Goal: Information Seeking & Learning: Learn about a topic

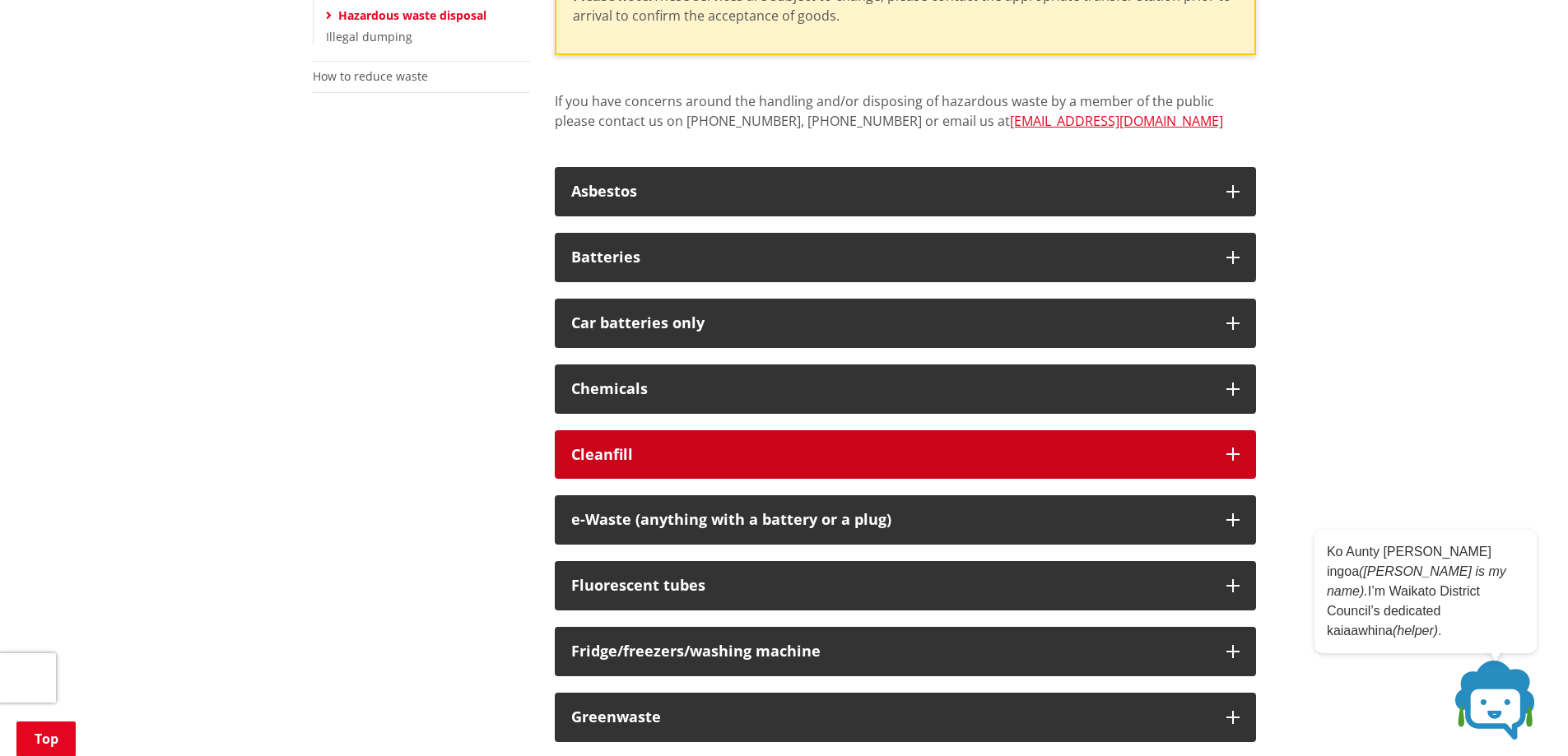
scroll to position [576, 0]
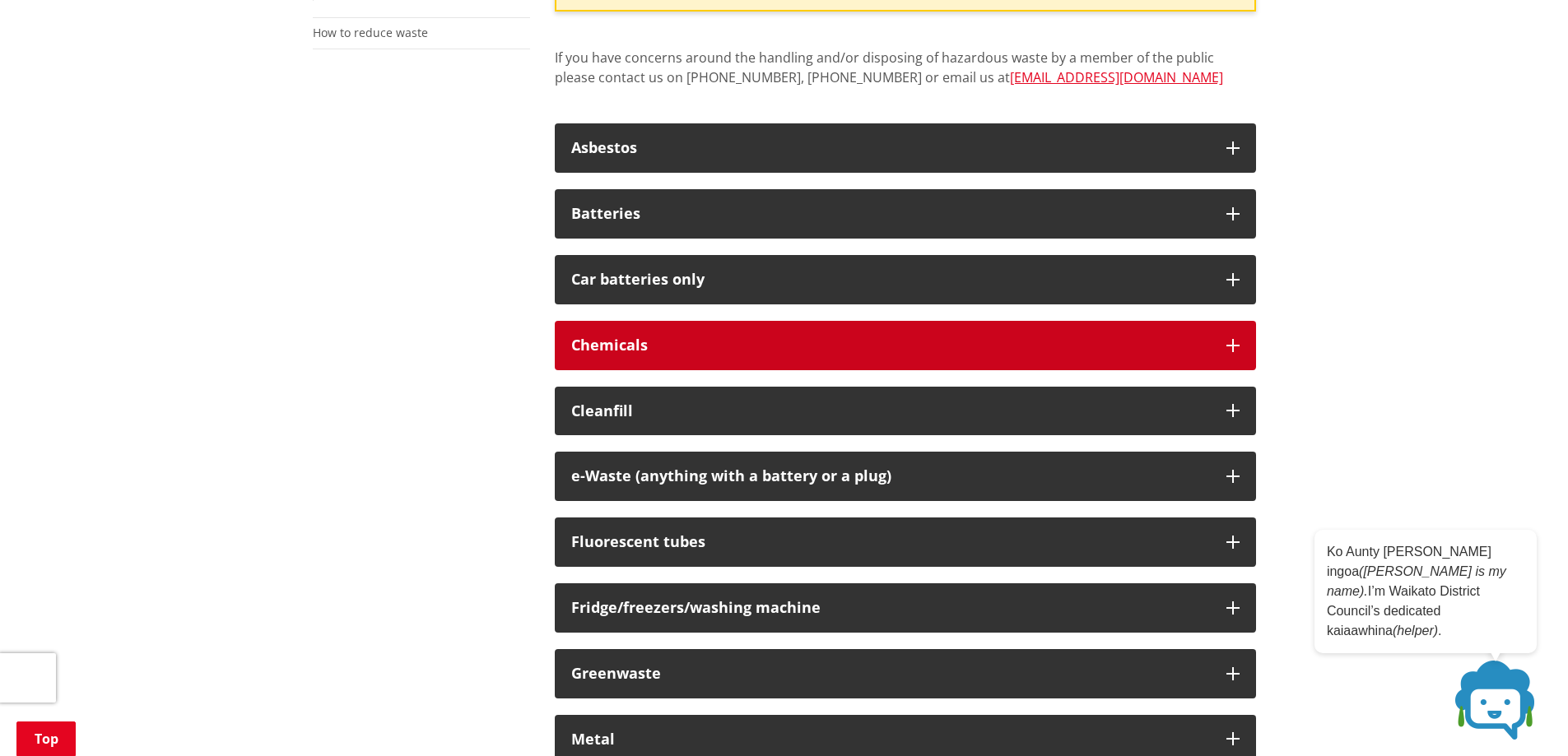
click at [1239, 356] on button "Chemicals" at bounding box center [905, 345] width 701 height 49
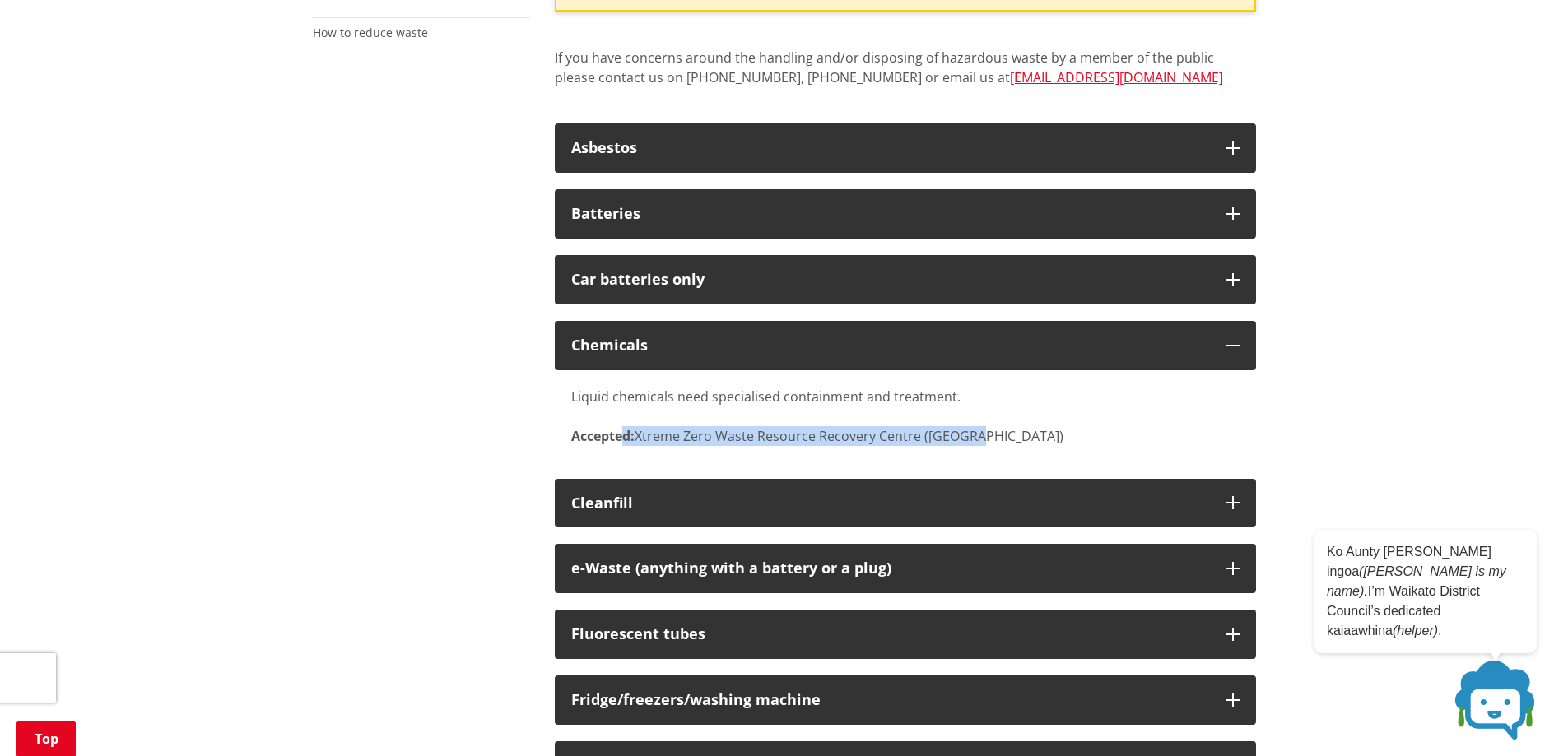
drag, startPoint x: 690, startPoint y: 421, endPoint x: 1000, endPoint y: 444, distance: 310.9
click at [1000, 444] on div "Liquid chemicals need specialised containment and treatment. Accepted: Xtreme Z…" at bounding box center [905, 416] width 669 height 59
click at [1005, 441] on div "Liquid chemicals need specialised containment and treatment. Accepted: Xtreme Z…" at bounding box center [905, 416] width 669 height 59
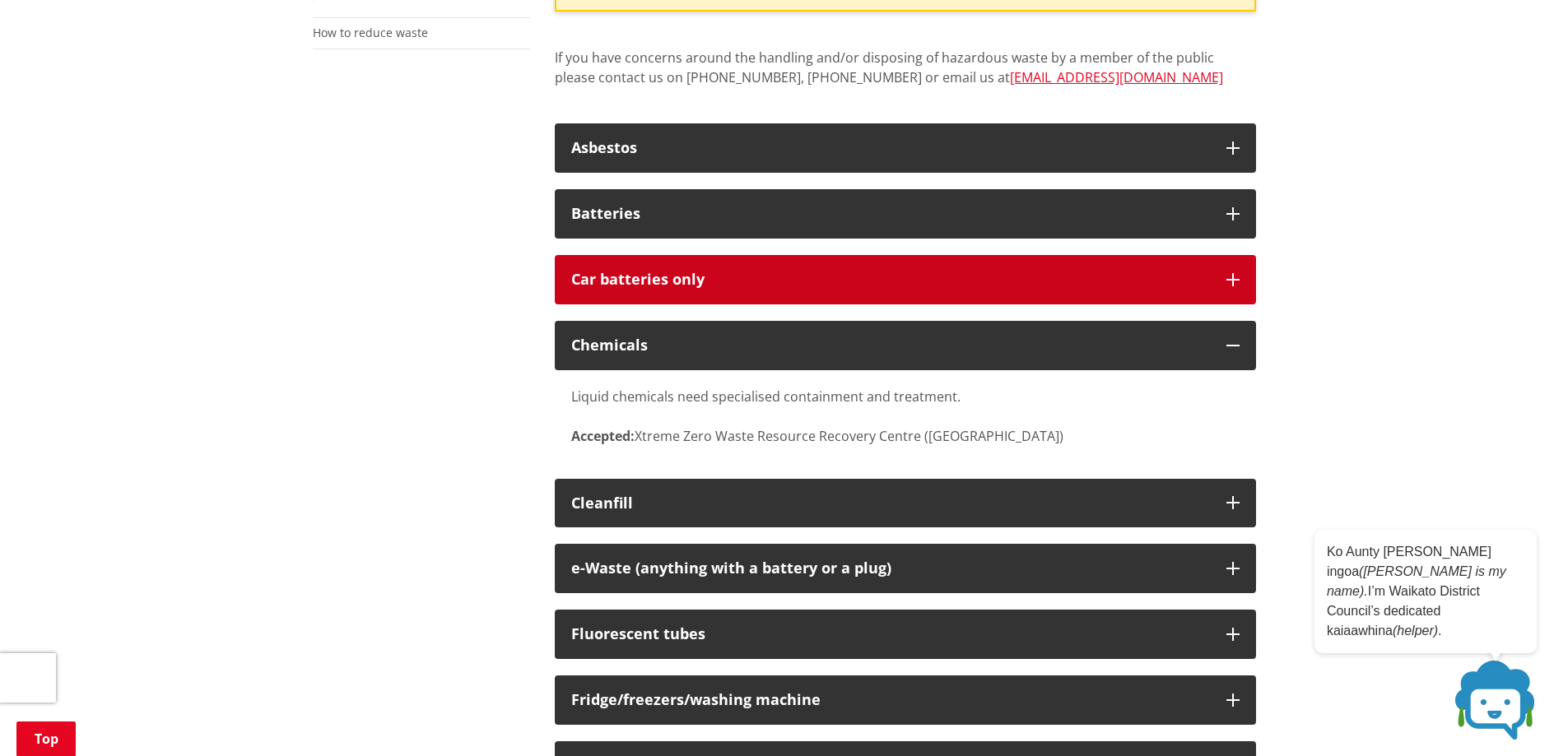
click at [622, 280] on div "Car batteries only" at bounding box center [891, 280] width 639 height 16
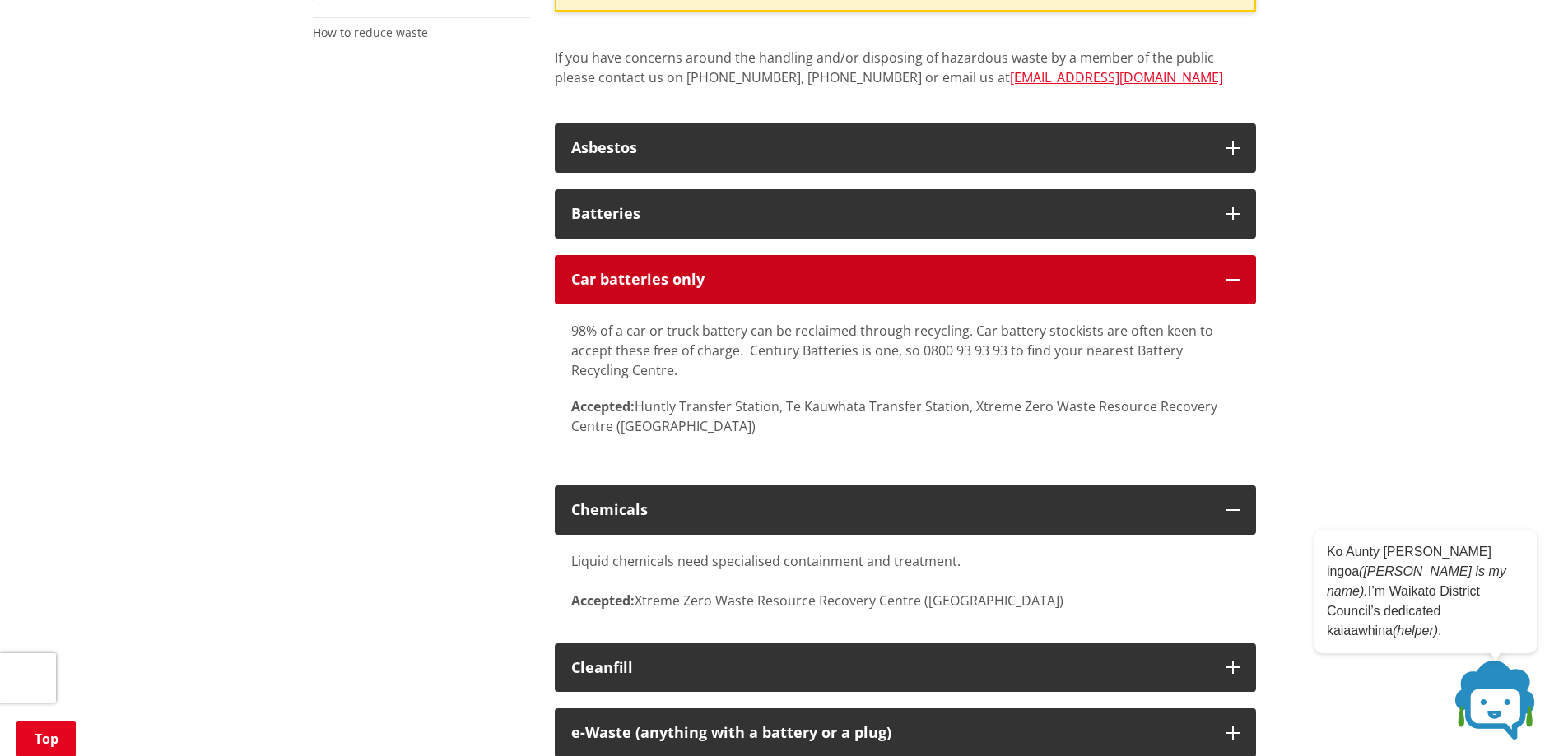
click at [622, 280] on div "Car batteries only" at bounding box center [891, 280] width 639 height 16
